Goal: Feedback & Contribution: Submit feedback/report problem

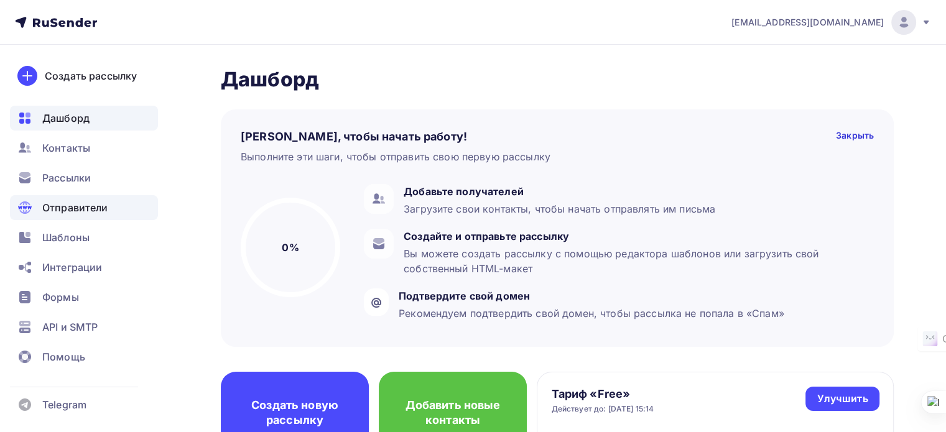
click at [69, 204] on span "Отправители" at bounding box center [75, 207] width 66 height 15
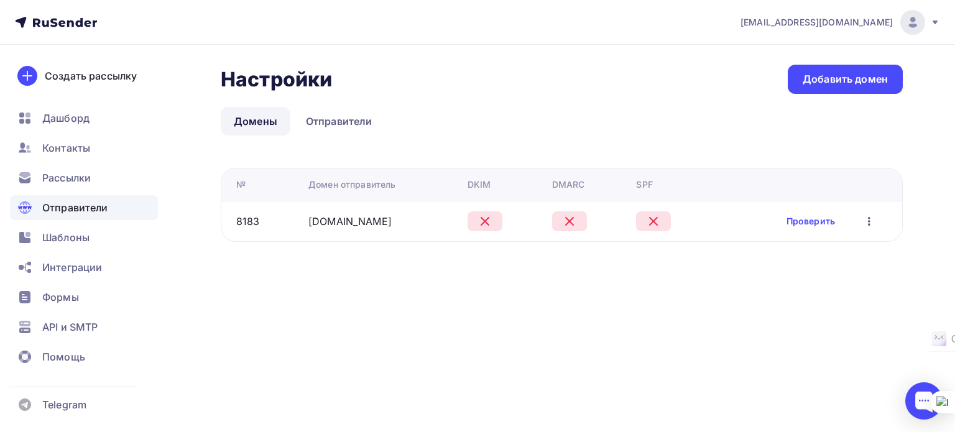
click at [871, 222] on icon "button" at bounding box center [869, 221] width 15 height 15
click at [491, 290] on div "Настройки Настройки Добавить домен Домены Отправители Домены Отправители № Доме…" at bounding box center [477, 168] width 955 height 247
click at [75, 20] on icon at bounding box center [56, 22] width 82 height 15
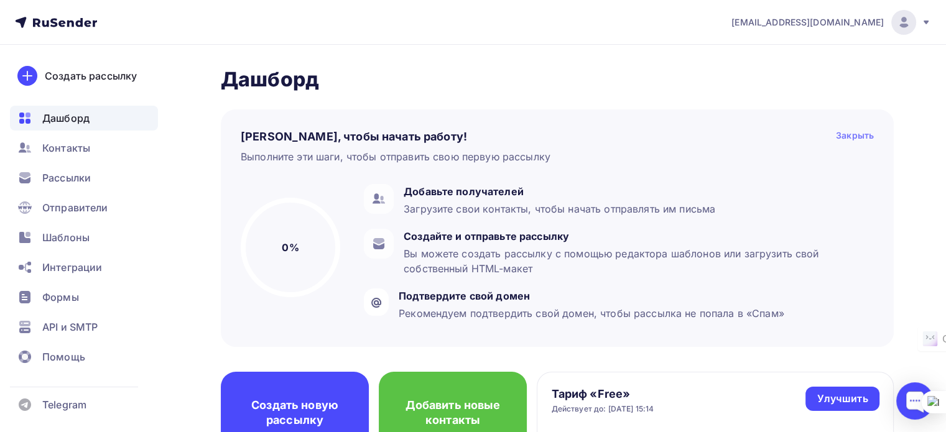
click at [849, 136] on div "Закрыть" at bounding box center [855, 136] width 38 height 15
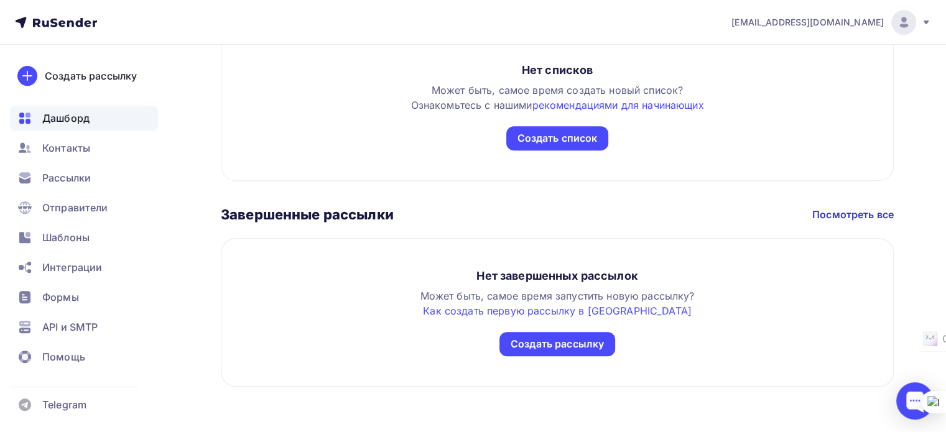
scroll to position [497, 0]
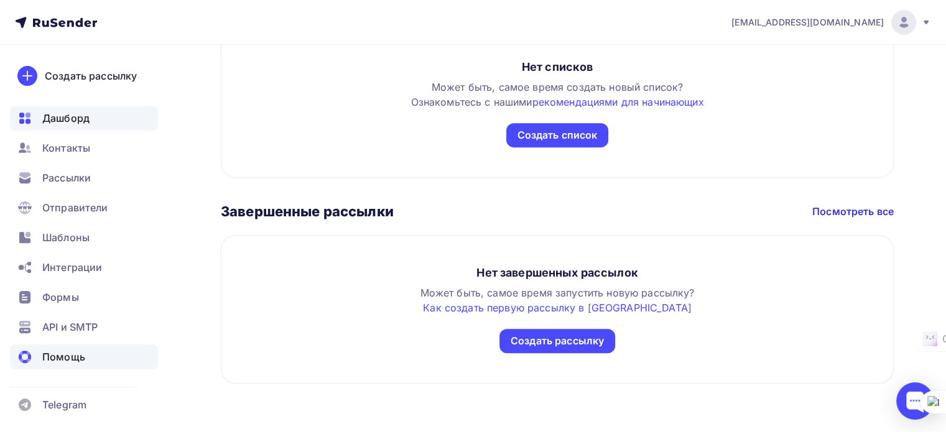
click at [76, 359] on span "Помощь" at bounding box center [63, 356] width 43 height 15
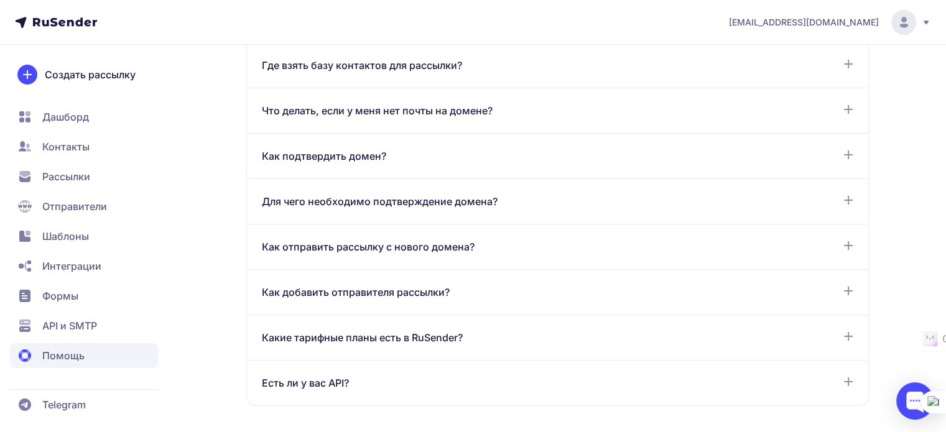
scroll to position [808, 0]
click at [450, 110] on span "Что делать, если у меня нет почты на домене?" at bounding box center [377, 110] width 231 height 15
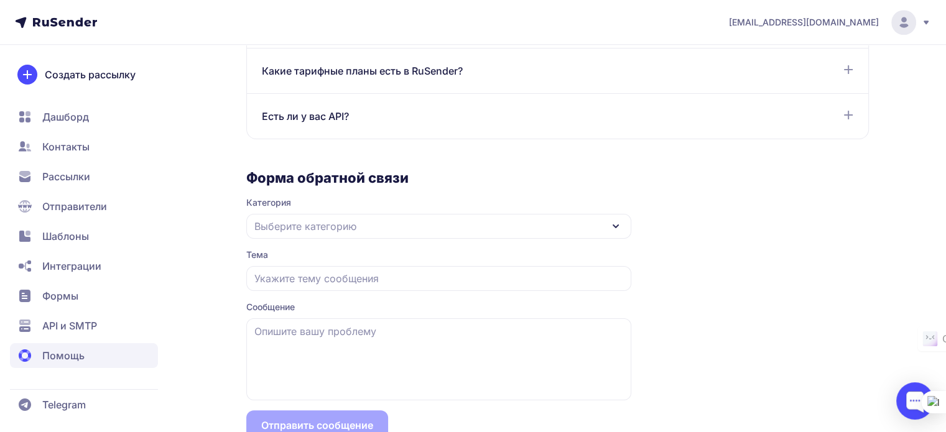
scroll to position [1170, 0]
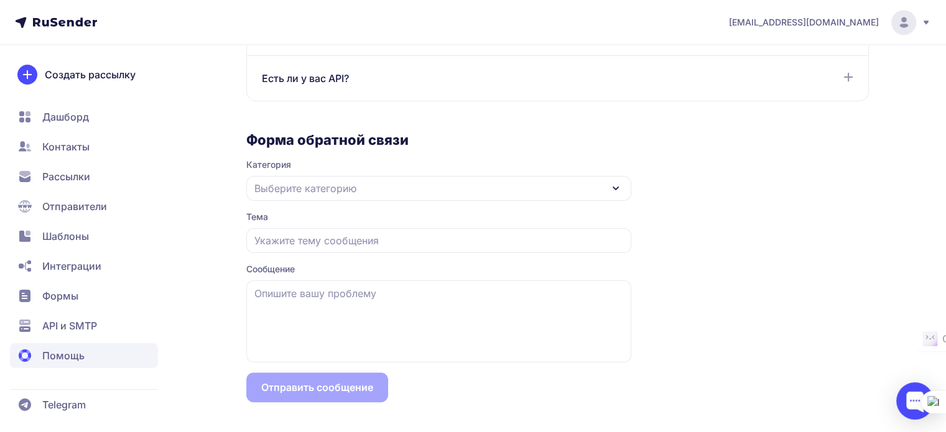
click at [291, 186] on span "Выберите категорию" at bounding box center [305, 188] width 102 height 15
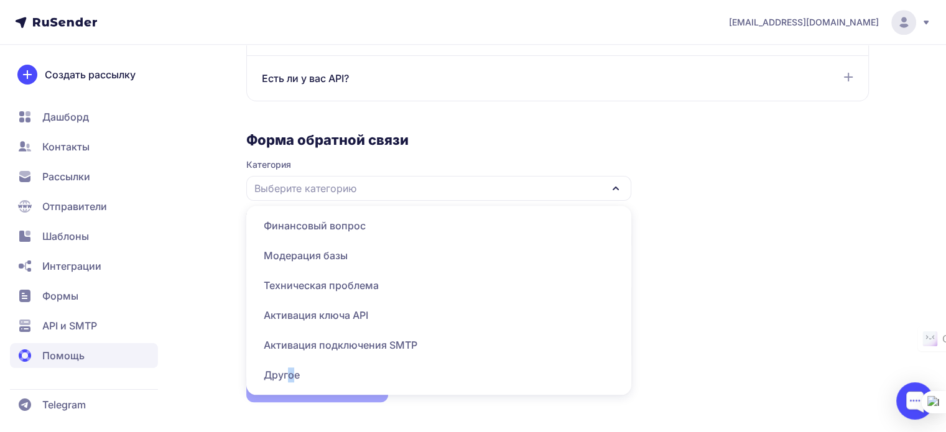
drag, startPoint x: 290, startPoint y: 374, endPoint x: 298, endPoint y: 377, distance: 9.2
click at [290, 374] on span "Другое" at bounding box center [439, 375] width 370 height 30
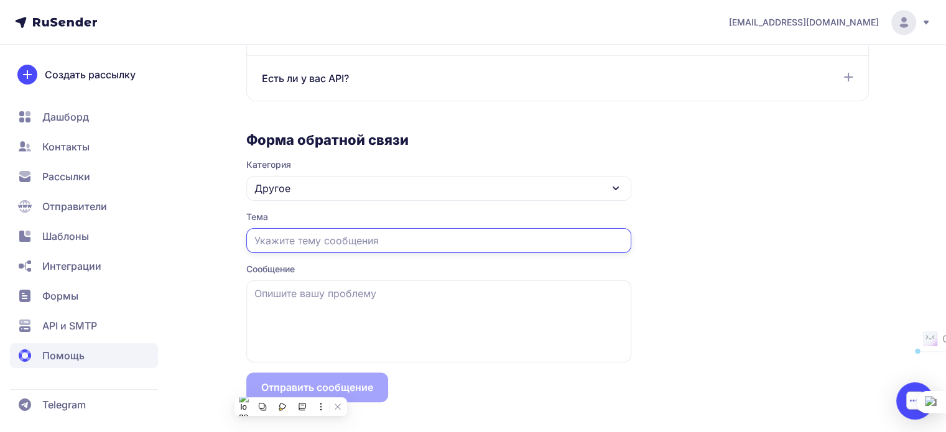
click at [319, 239] on input "text" at bounding box center [438, 240] width 385 height 25
type input "Удаление аккаунта"
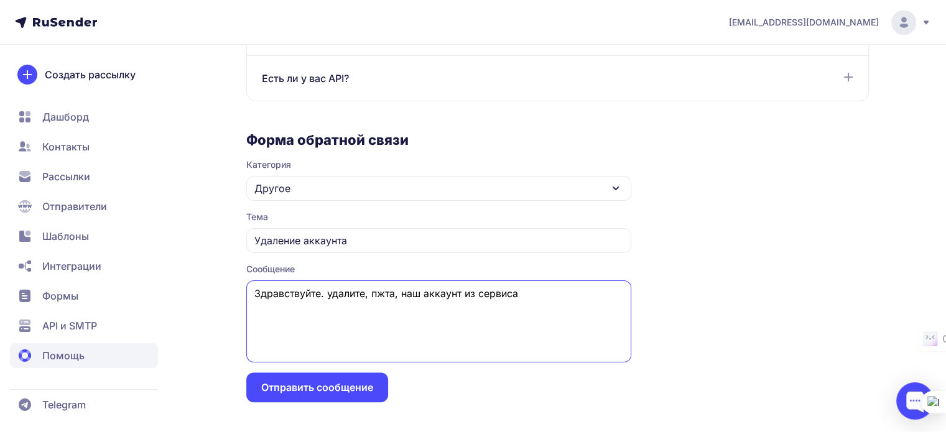
type textarea "Здравствуйте. удалите, пжта, наш аккаунт из сервиса"
click at [315, 387] on button "Отправить сообщение" at bounding box center [317, 387] width 142 height 30
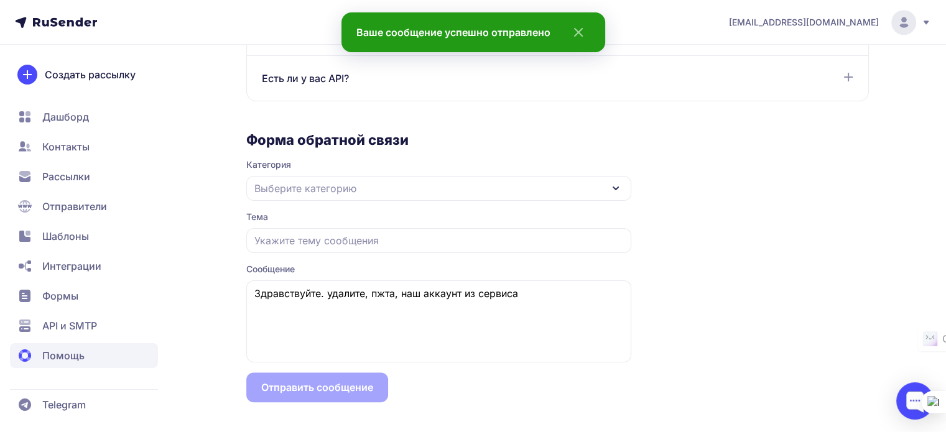
click at [73, 206] on span "Отправители" at bounding box center [74, 206] width 65 height 15
